Goal: Task Accomplishment & Management: Manage account settings

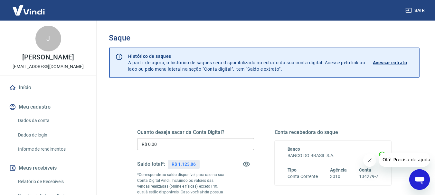
click at [192, 146] on input "R$ 0,00" at bounding box center [195, 144] width 117 height 12
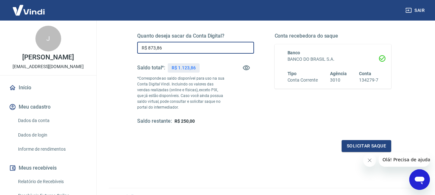
scroll to position [129, 0]
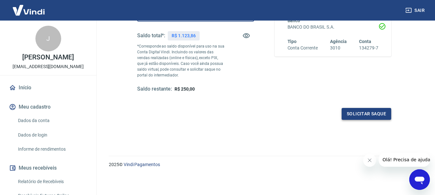
type input "R$ 873,86"
click at [361, 116] on button "Solicitar saque" at bounding box center [366, 114] width 50 height 12
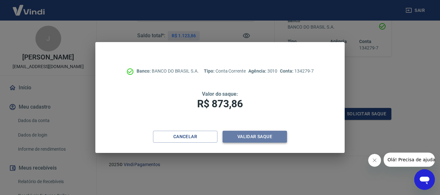
click at [250, 135] on button "Validar saque" at bounding box center [254, 137] width 64 height 12
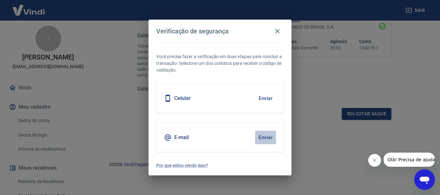
click at [266, 138] on button "Enviar" at bounding box center [265, 138] width 21 height 14
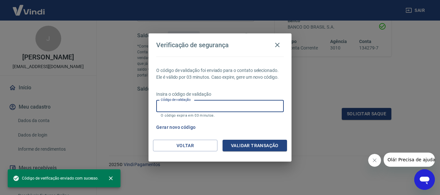
click at [211, 108] on input "Código de validação" at bounding box center [219, 106] width 127 height 12
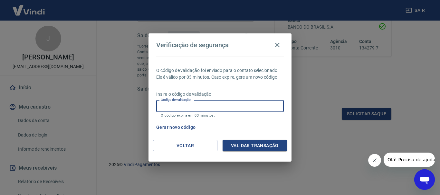
click at [225, 108] on input "Código de validação" at bounding box center [219, 106] width 127 height 12
type input "882156"
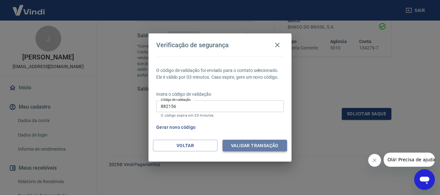
click at [256, 147] on button "Validar transação" at bounding box center [254, 146] width 64 height 12
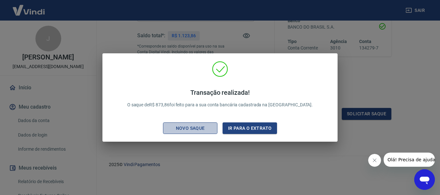
click at [201, 128] on div "Novo saque" at bounding box center [190, 129] width 44 height 8
